Goal: Find specific page/section

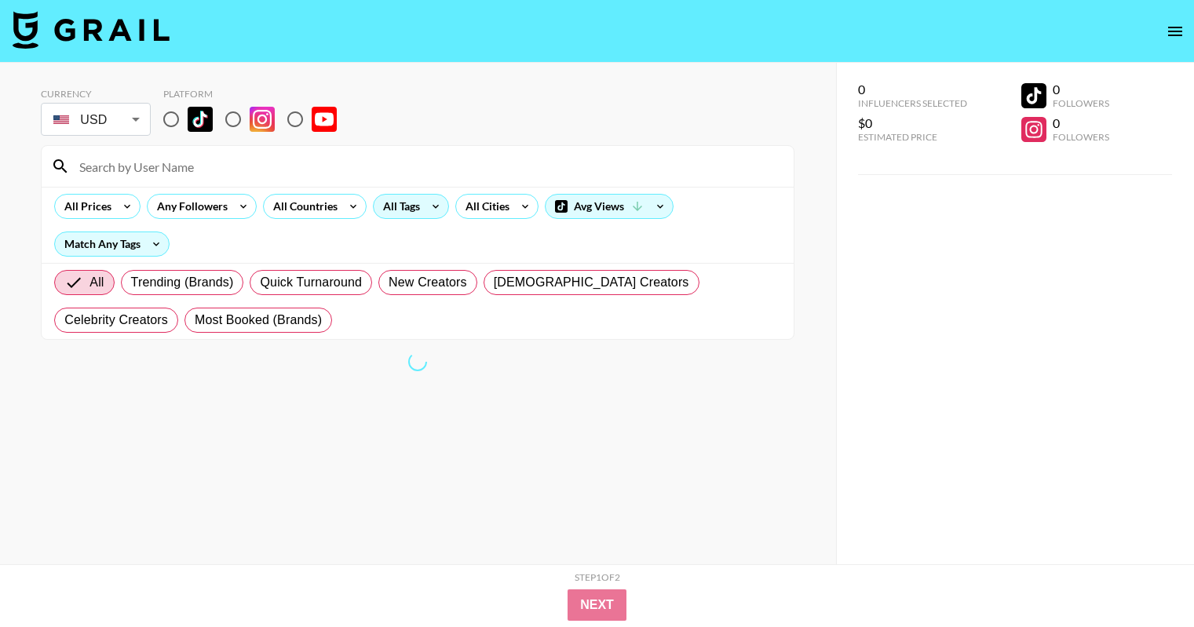
click at [391, 206] on div "All Tags" at bounding box center [398, 207] width 49 height 24
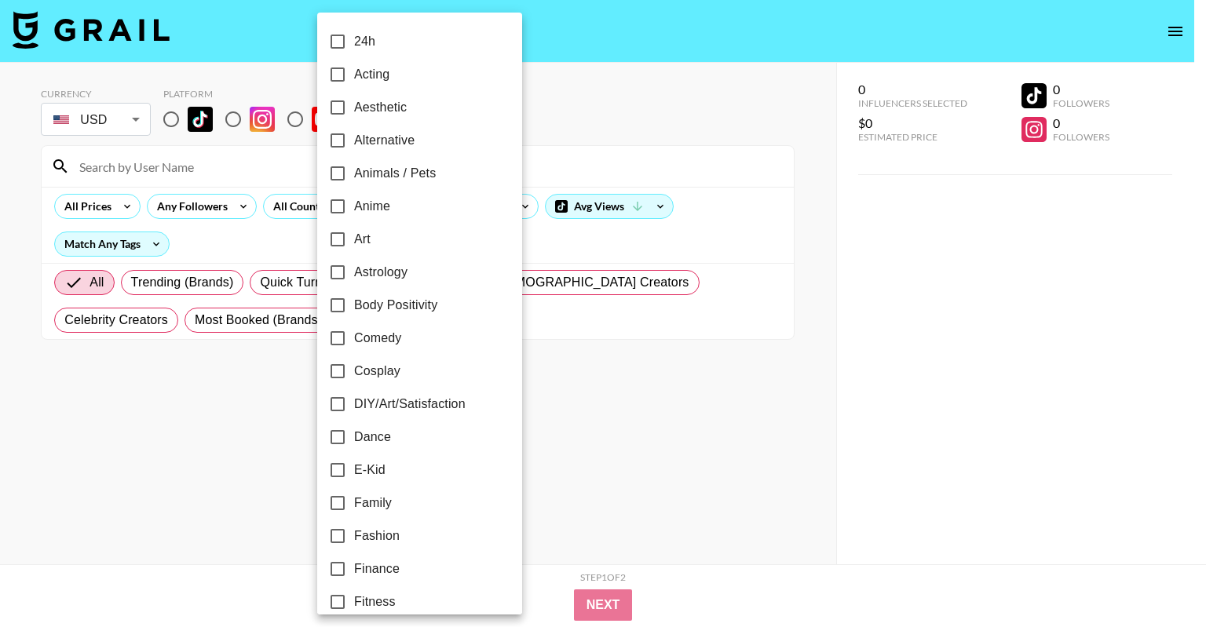
drag, startPoint x: 261, startPoint y: 515, endPoint x: 268, endPoint y: 507, distance: 10.6
click at [261, 515] on div at bounding box center [603, 313] width 1206 height 627
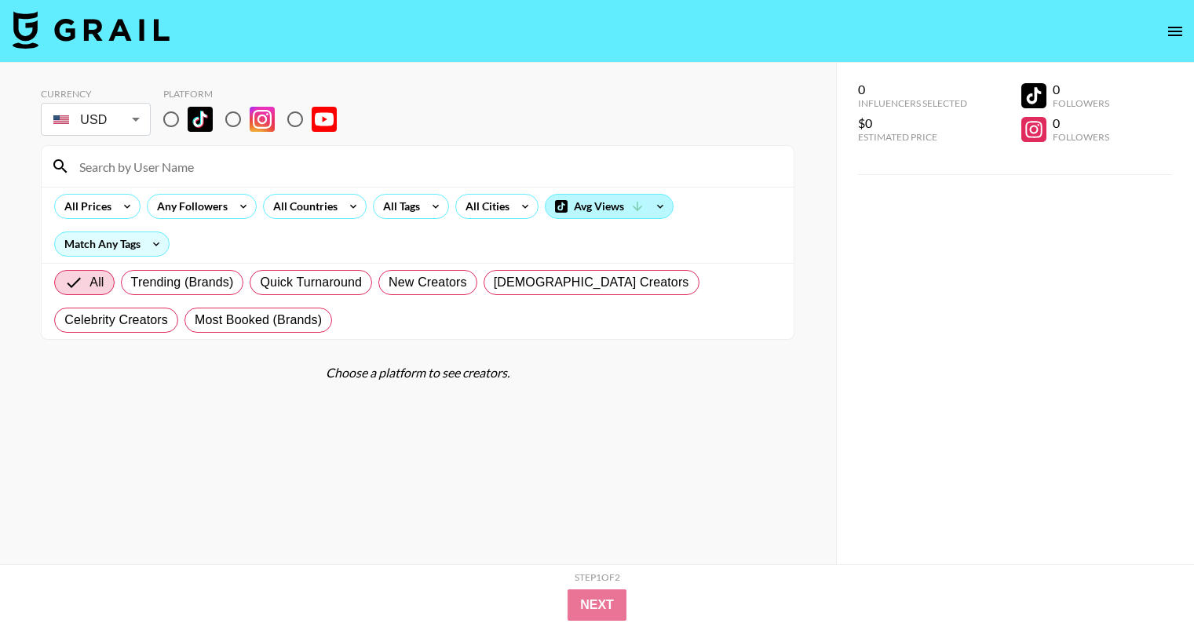
click at [596, 199] on div "Avg Views" at bounding box center [609, 207] width 127 height 24
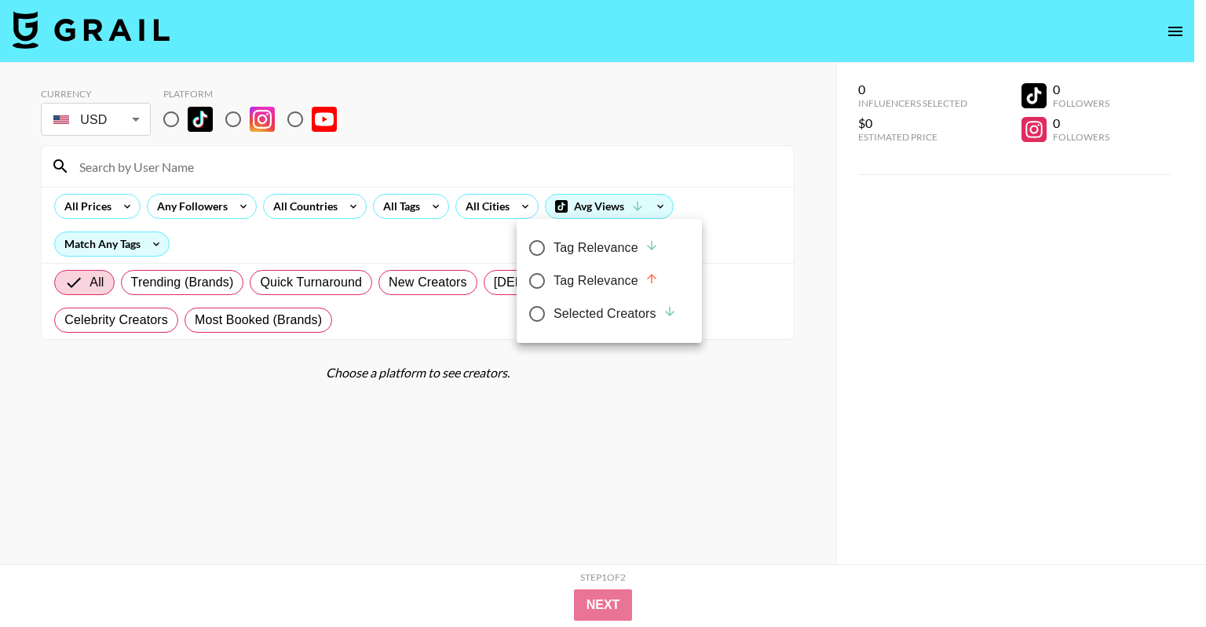
click at [301, 118] on div at bounding box center [603, 313] width 1206 height 627
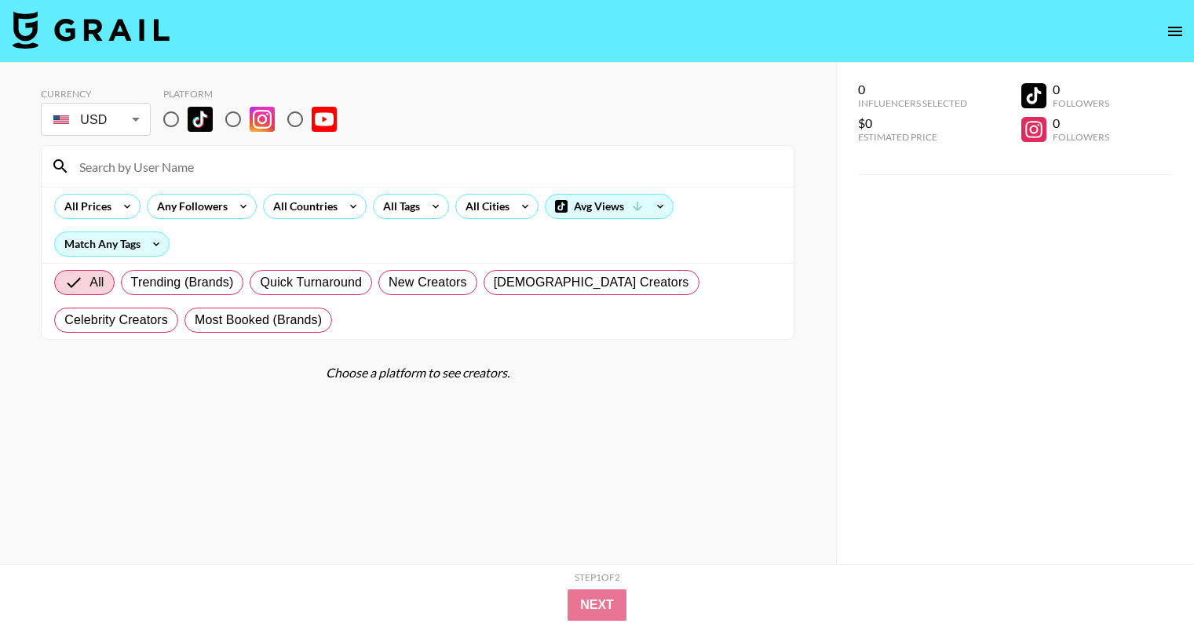
click at [300, 119] on input "radio" at bounding box center [295, 119] width 33 height 33
radio input "true"
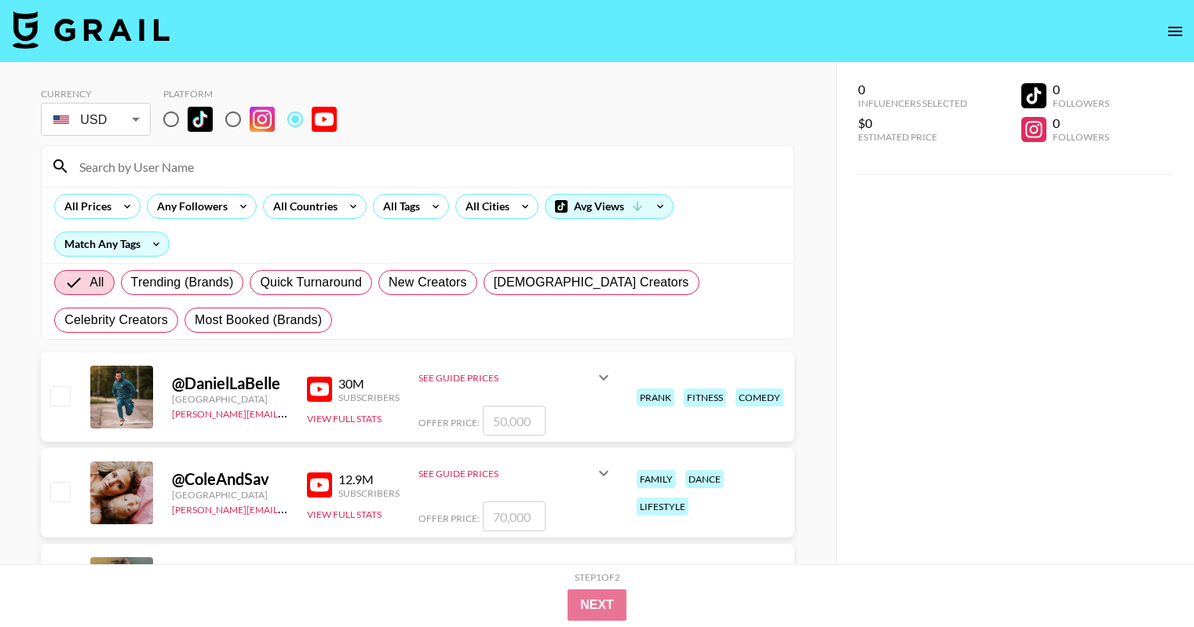
click at [91, 168] on input at bounding box center [427, 166] width 714 height 25
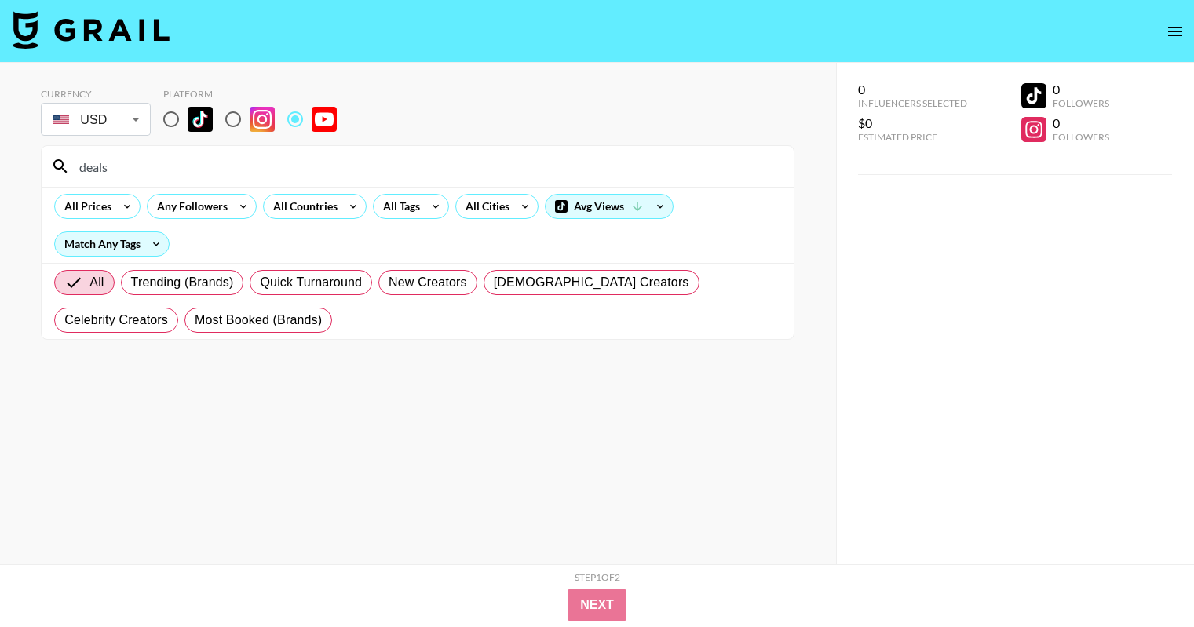
click at [141, 168] on input "deals" at bounding box center [427, 166] width 714 height 25
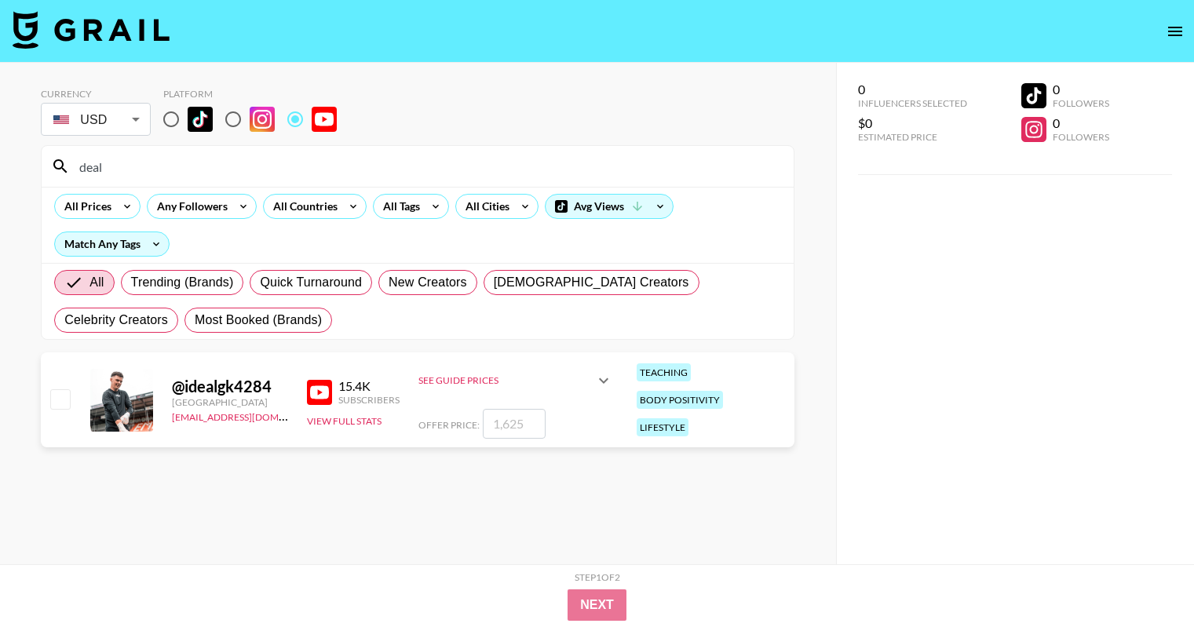
type input "deal"
click at [148, 168] on input "deal" at bounding box center [427, 166] width 714 height 25
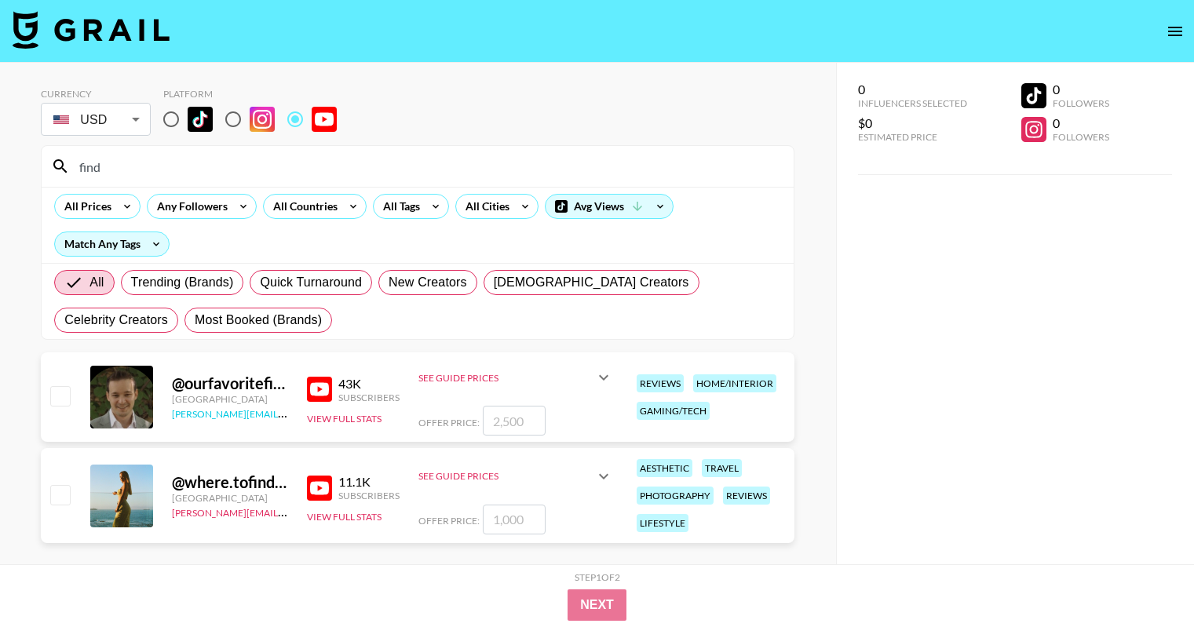
type input "find"
click at [203, 411] on link "[PERSON_NAME][EMAIL_ADDRESS][PERSON_NAME][DOMAIN_NAME]" at bounding box center [325, 412] width 307 height 15
click at [338, 420] on button "View Full Stats" at bounding box center [344, 419] width 75 height 12
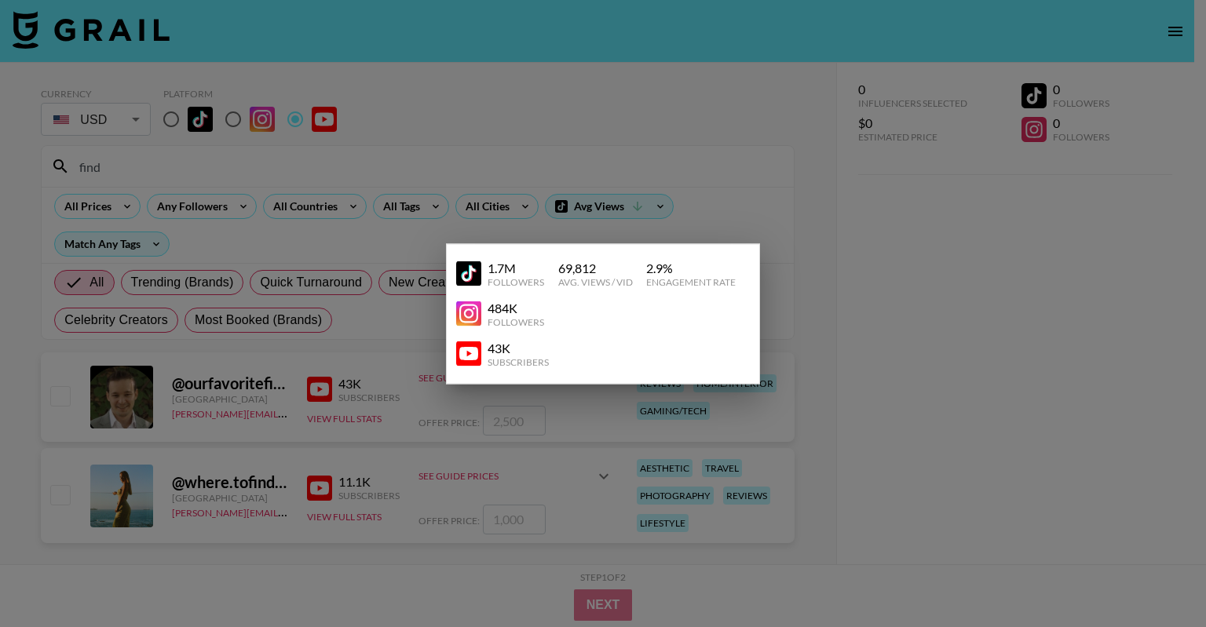
click at [466, 357] on img at bounding box center [468, 354] width 25 height 25
click at [322, 457] on div at bounding box center [603, 313] width 1206 height 627
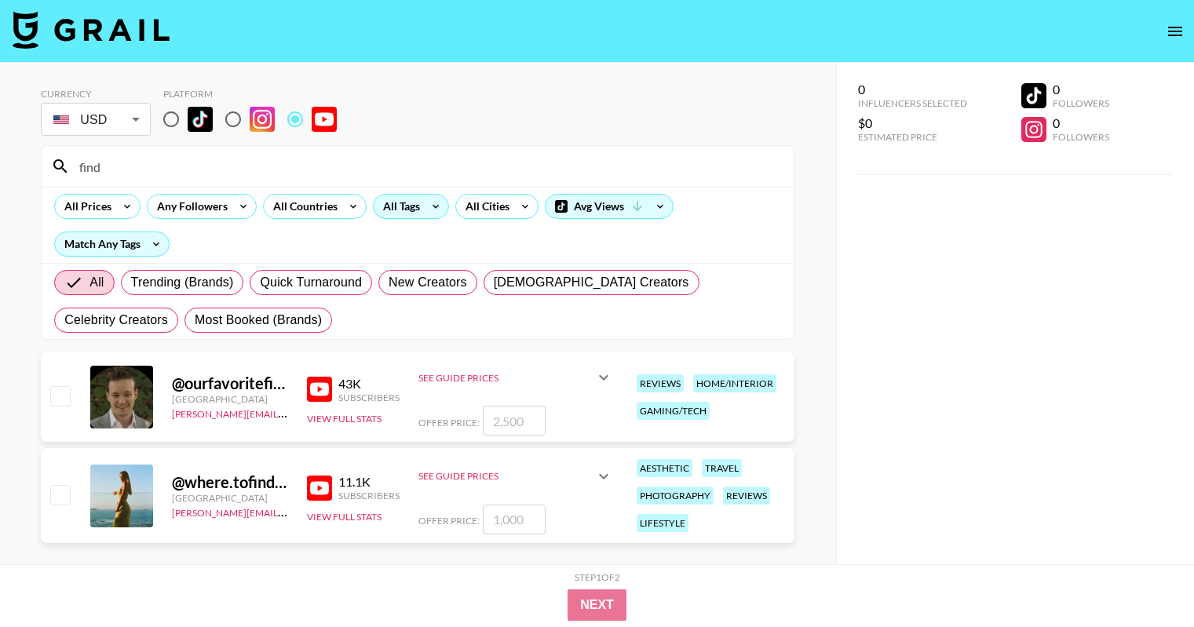
click at [374, 203] on div "All Tags" at bounding box center [398, 207] width 49 height 24
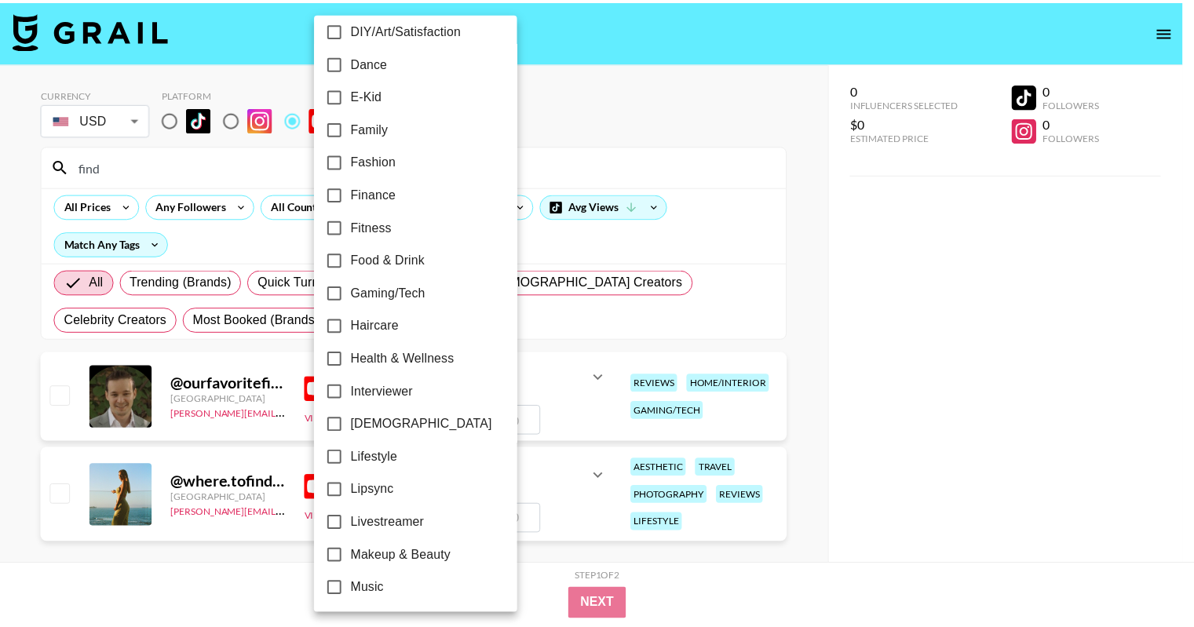
scroll to position [550, 0]
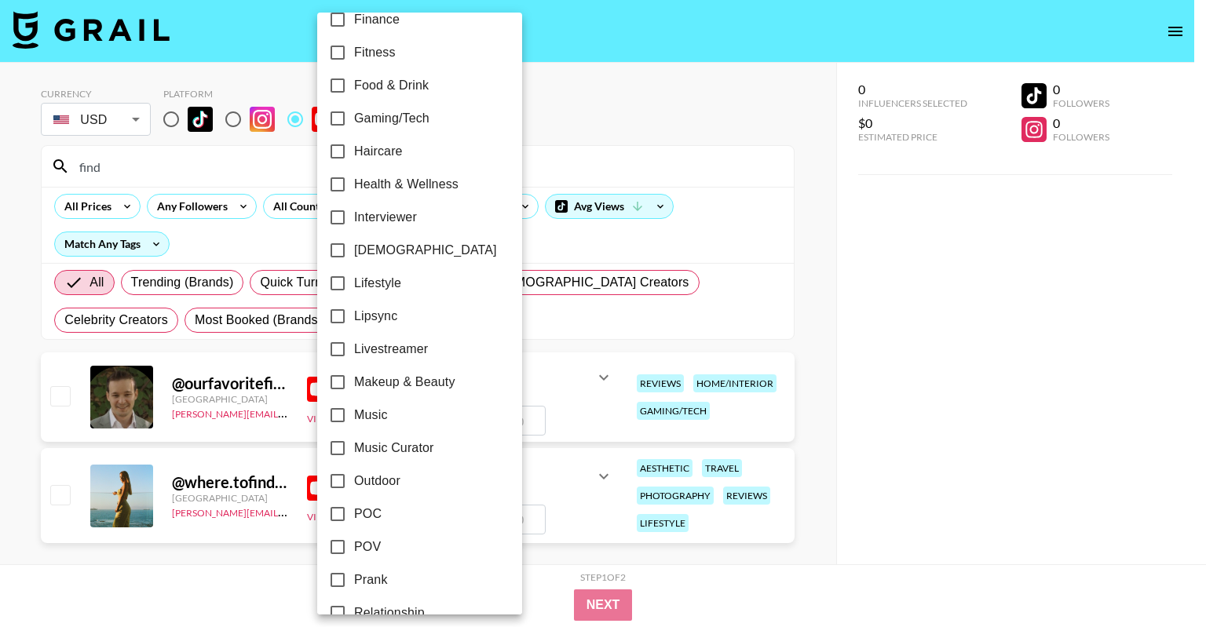
click at [379, 290] on span "Lifestyle" at bounding box center [377, 283] width 47 height 19
click at [354, 290] on input "Lifestyle" at bounding box center [337, 283] width 33 height 33
checkbox input "true"
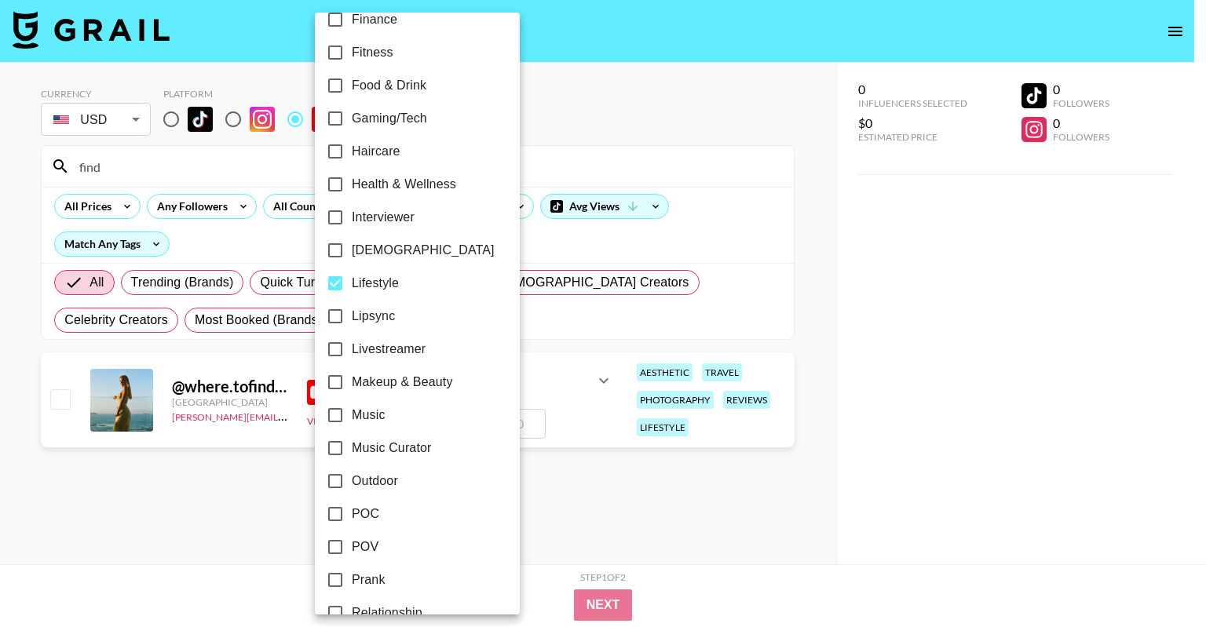
click at [616, 516] on div at bounding box center [603, 313] width 1206 height 627
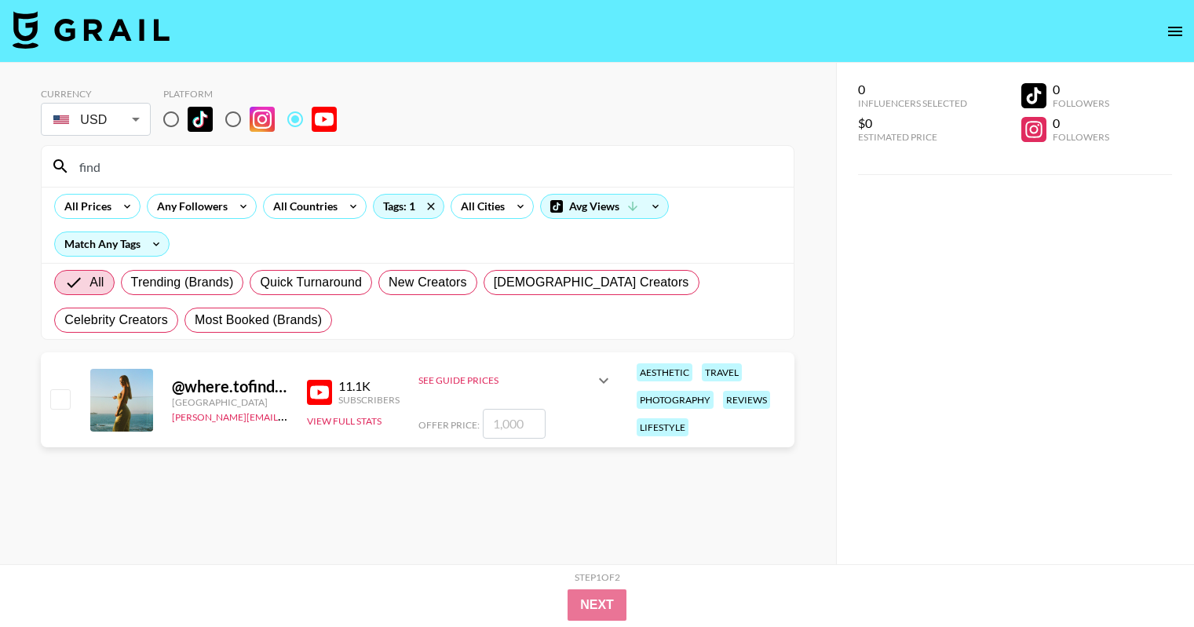
click at [118, 175] on input "find" at bounding box center [427, 166] width 714 height 25
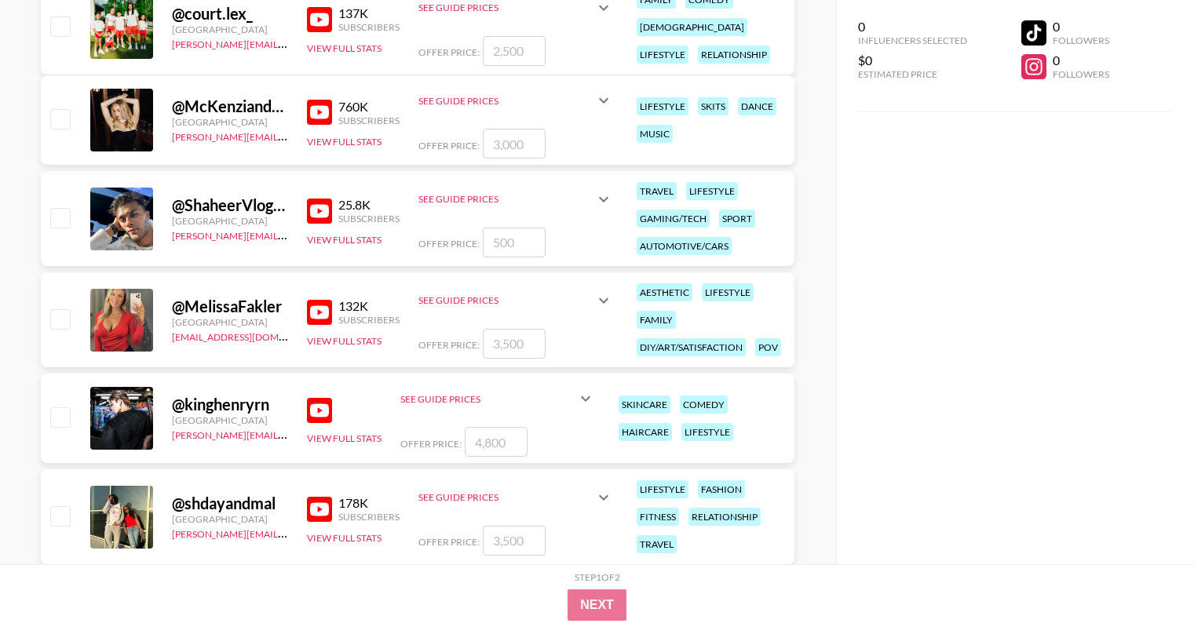
scroll to position [11462, 0]
